Goal: Information Seeking & Learning: Check status

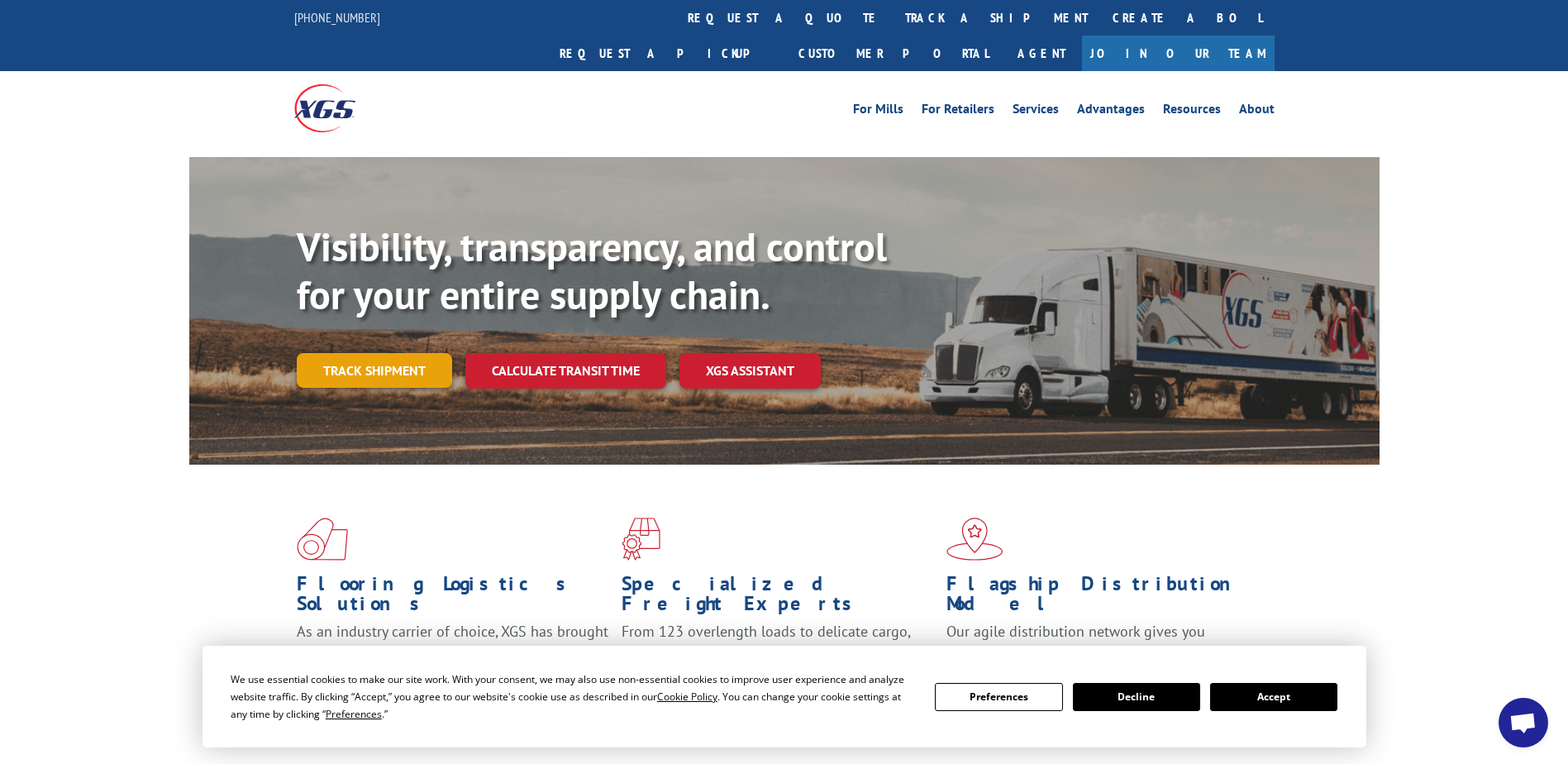
click at [423, 353] on link "Track shipment" at bounding box center [375, 370] width 156 height 35
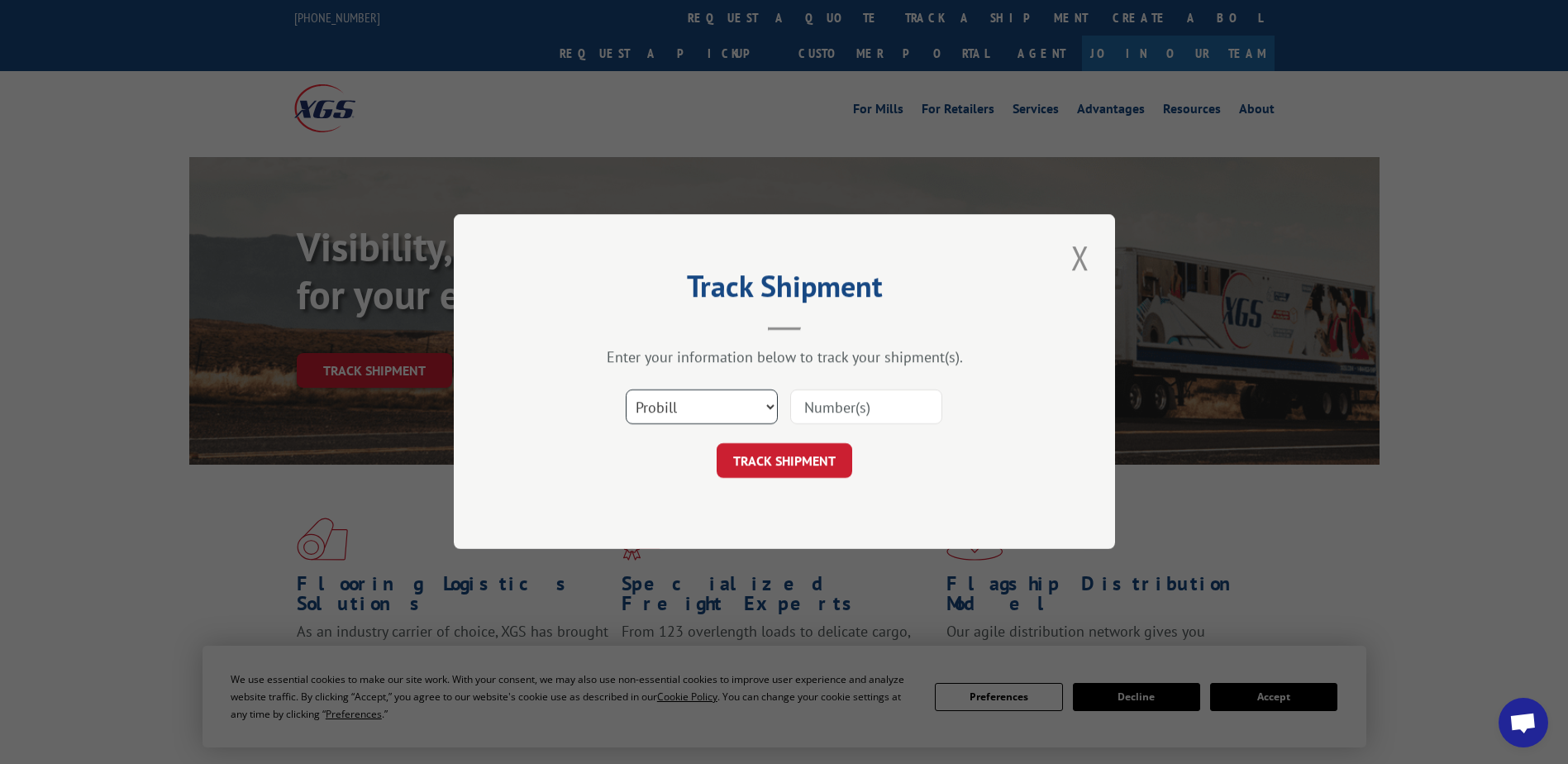
click at [742, 410] on select "Select category... Probill BOL PO" at bounding box center [702, 408] width 152 height 35
select select "bol"
click at [626, 390] on select "Select category... Probill BOL PO" at bounding box center [702, 408] width 152 height 35
click at [811, 405] on input at bounding box center [866, 408] width 152 height 35
paste input "426453"
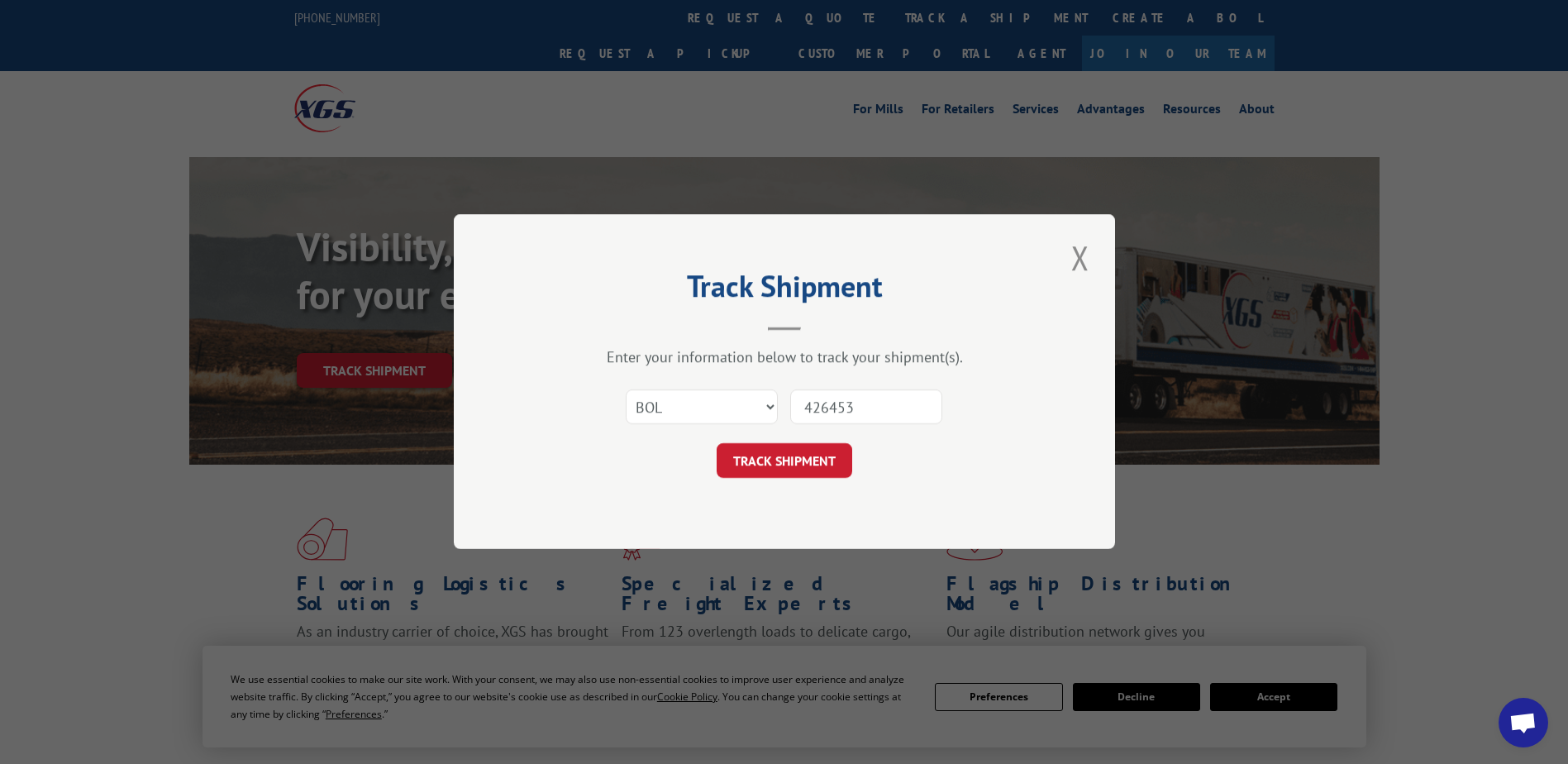
click at [807, 410] on input "426453" at bounding box center [866, 408] width 152 height 35
type input "426453"
click at [821, 476] on button "TRACK SHIPMENT" at bounding box center [784, 462] width 136 height 35
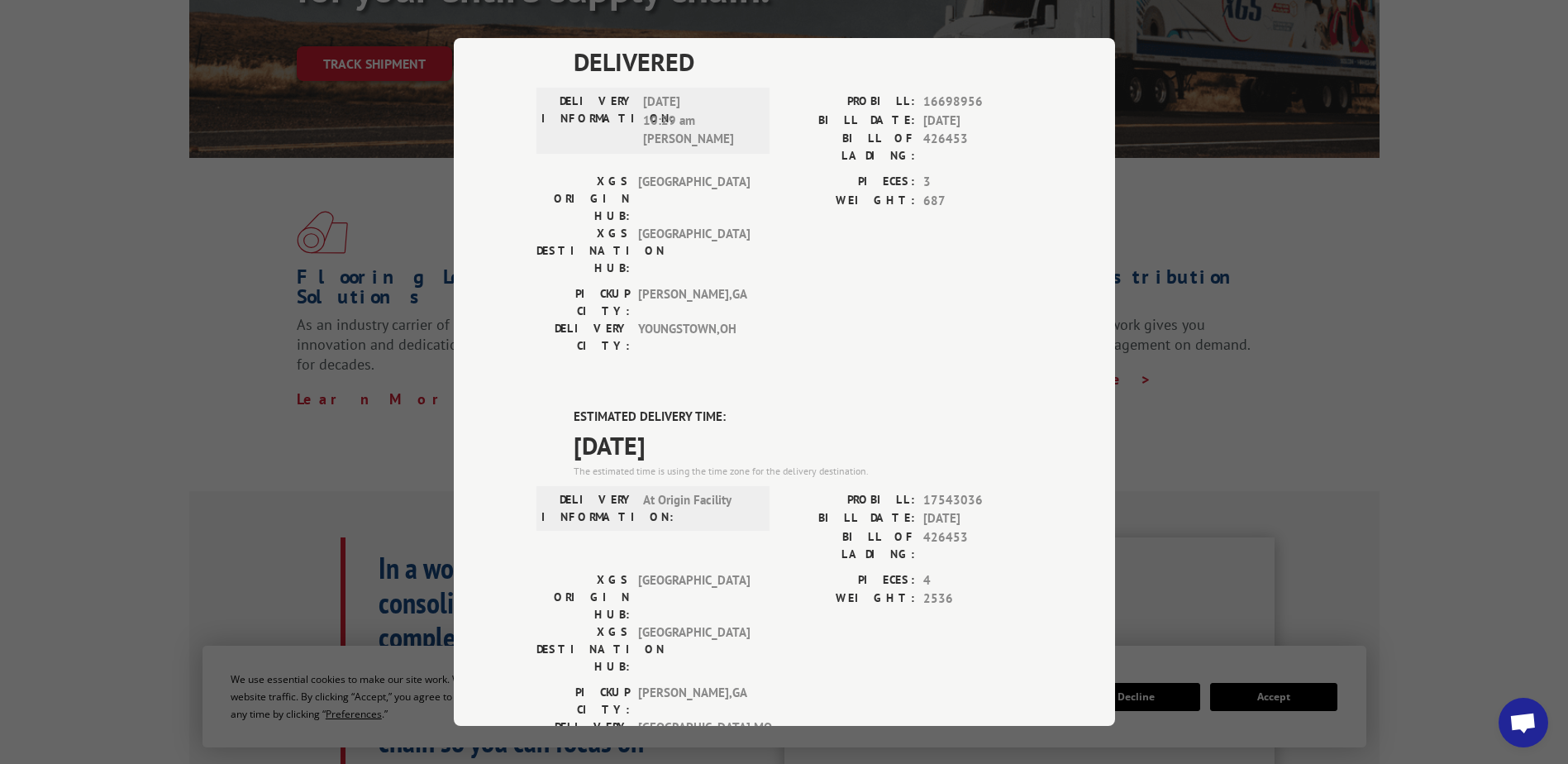
scroll to position [413, 0]
